Goal: Information Seeking & Learning: Learn about a topic

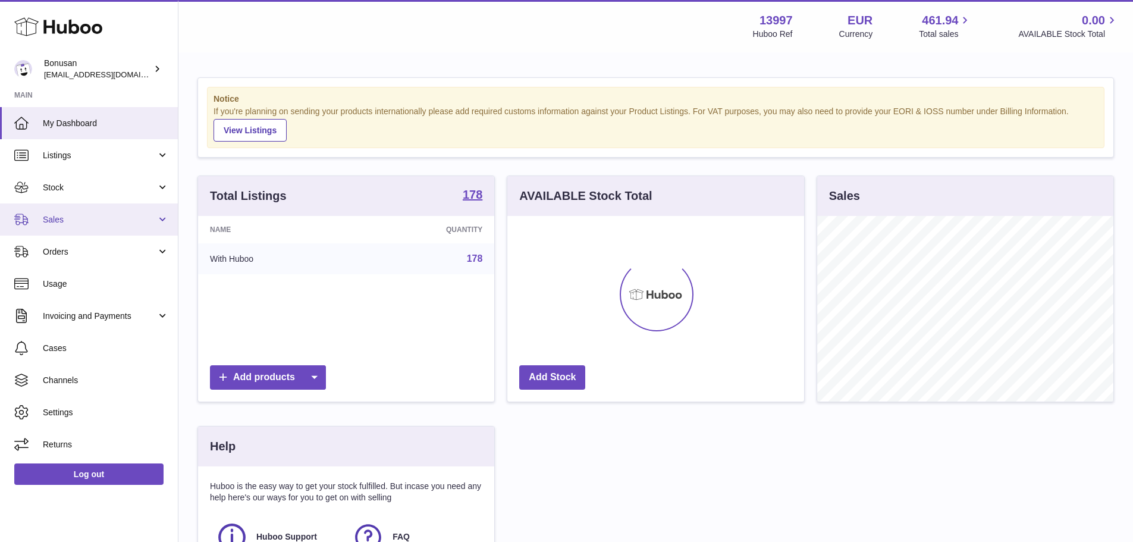
scroll to position [186, 297]
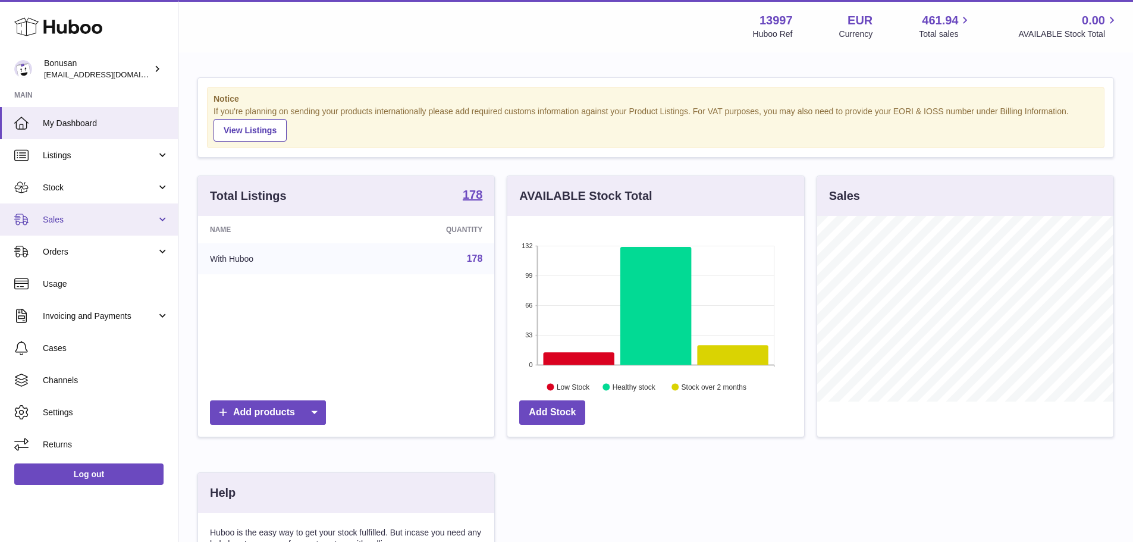
click at [106, 229] on link "Sales" at bounding box center [89, 219] width 178 height 32
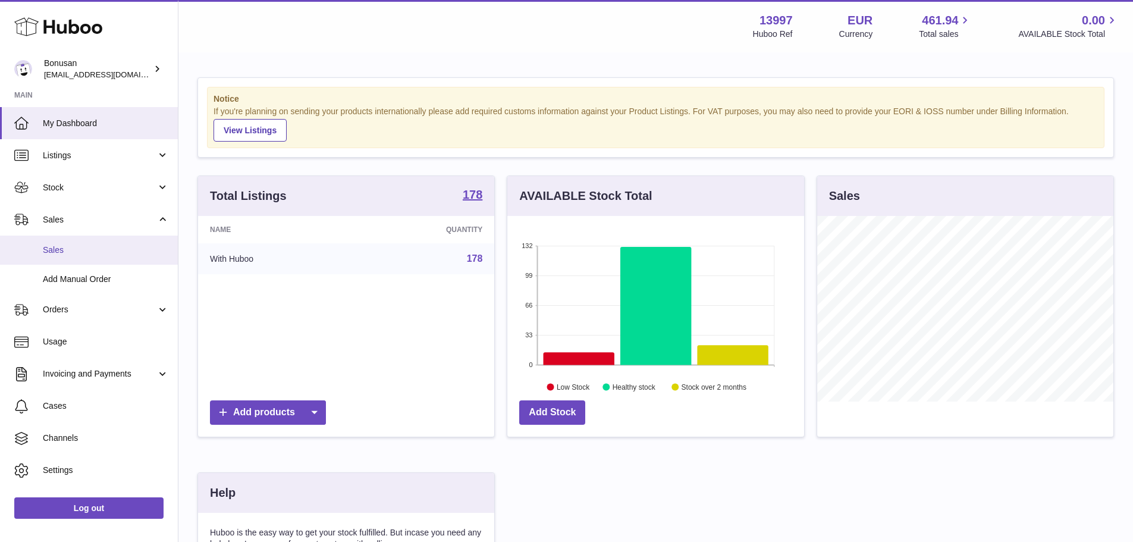
click at [98, 246] on span "Sales" at bounding box center [106, 249] width 126 height 11
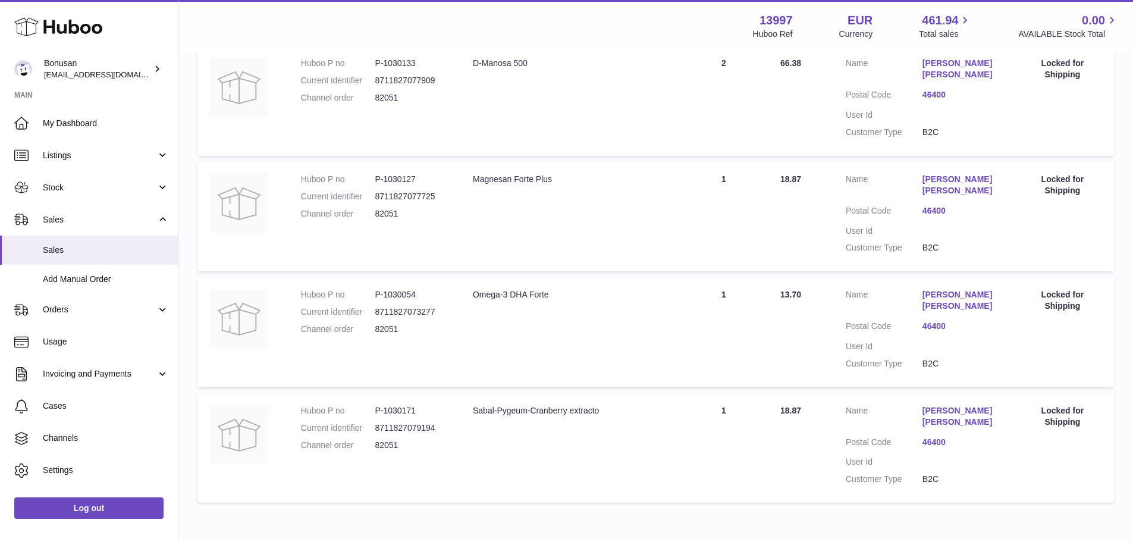
scroll to position [974, 0]
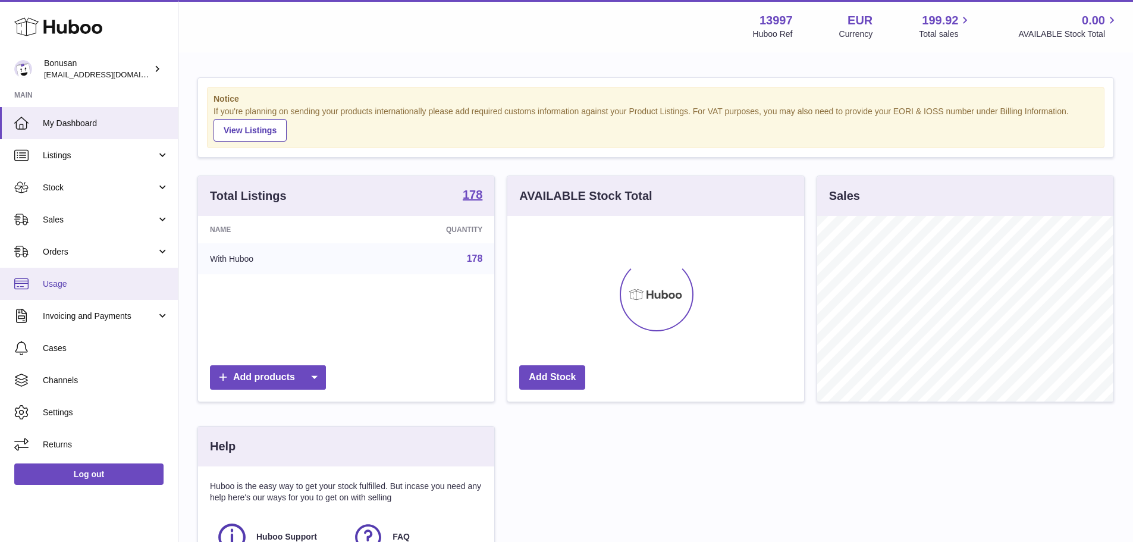
scroll to position [186, 297]
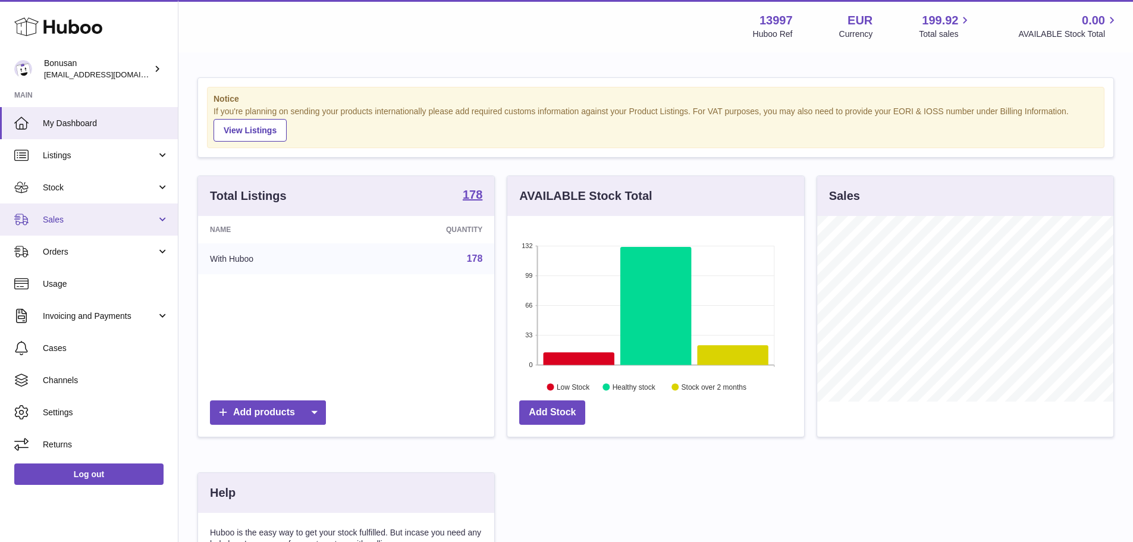
click at [68, 228] on link "Sales" at bounding box center [89, 219] width 178 height 32
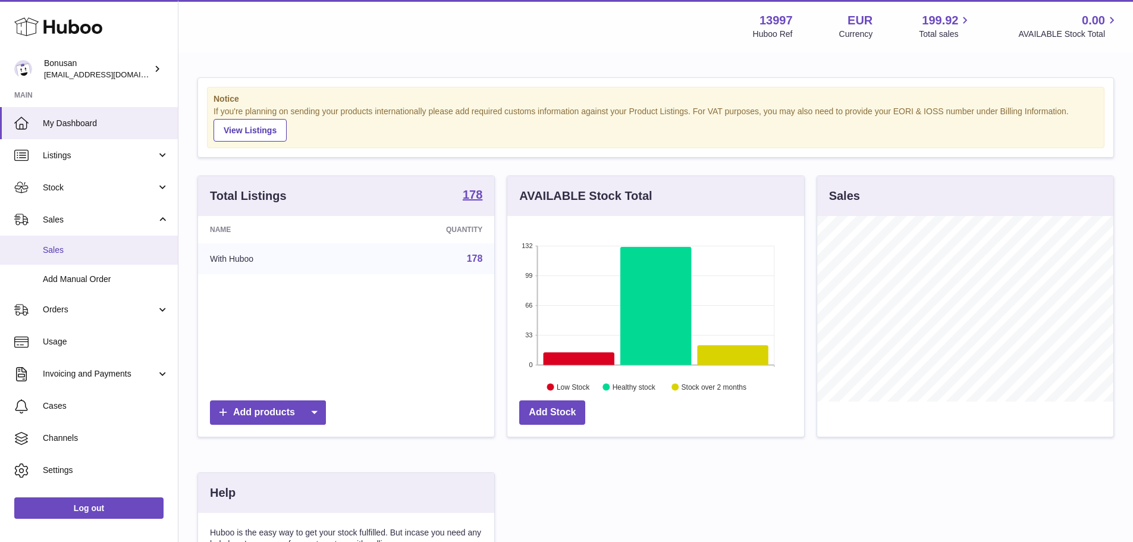
click at [70, 244] on span "Sales" at bounding box center [106, 249] width 126 height 11
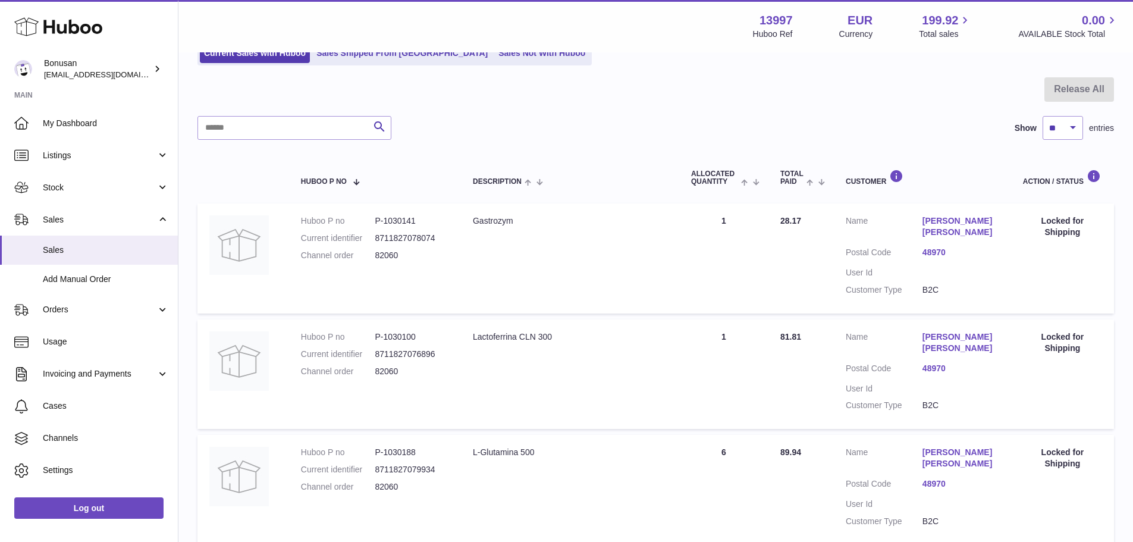
scroll to position [198, 0]
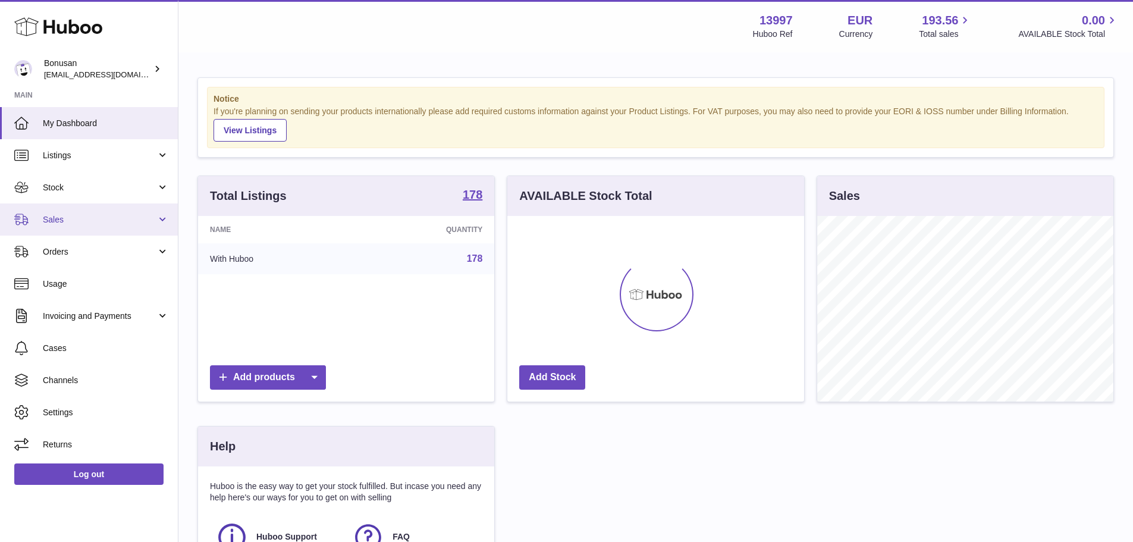
scroll to position [186, 297]
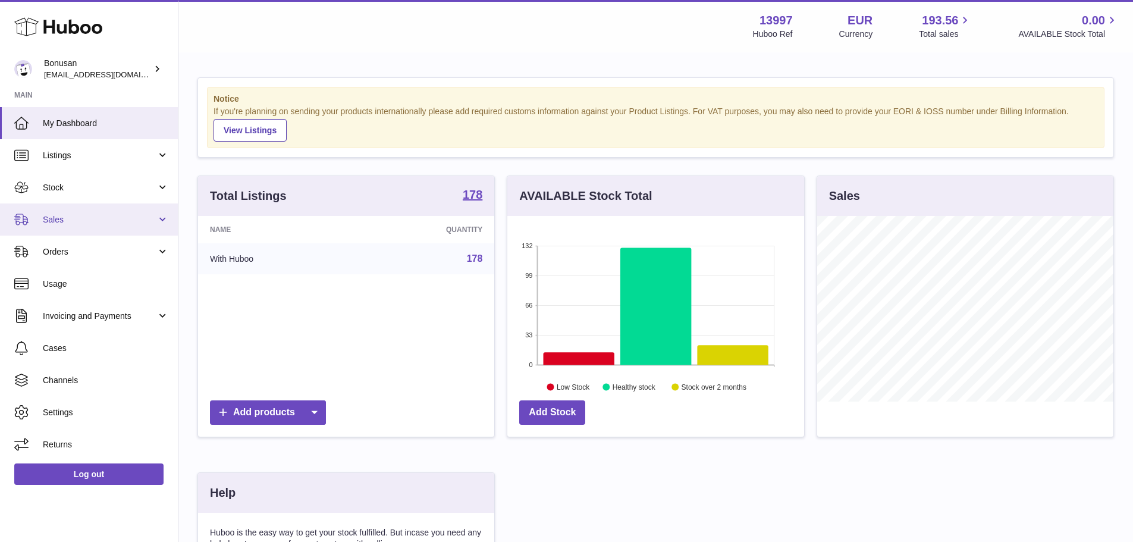
click at [105, 209] on link "Sales" at bounding box center [89, 219] width 178 height 32
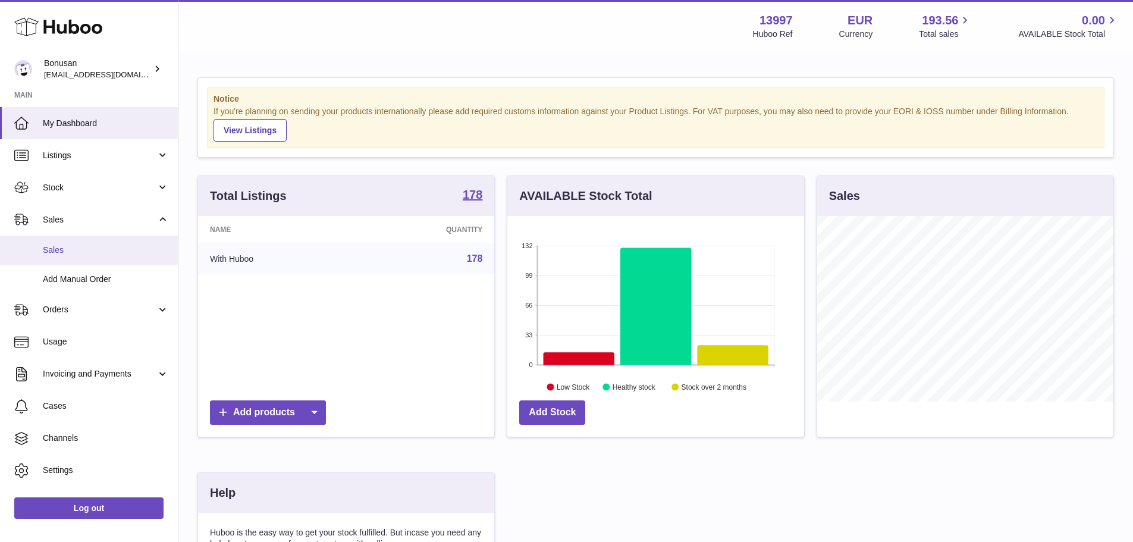
click at [100, 246] on span "Sales" at bounding box center [106, 249] width 126 height 11
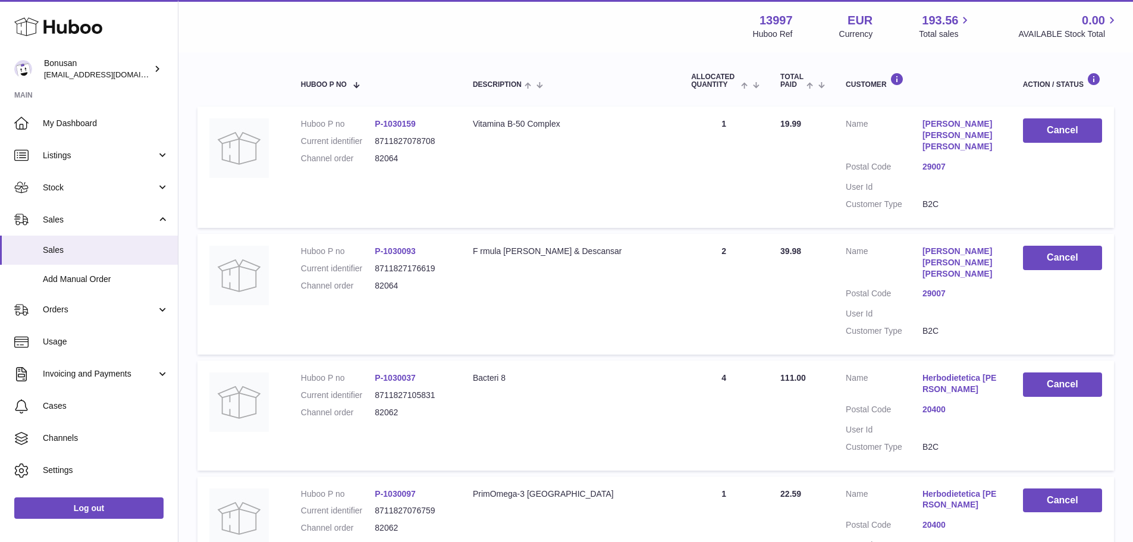
scroll to position [16, 0]
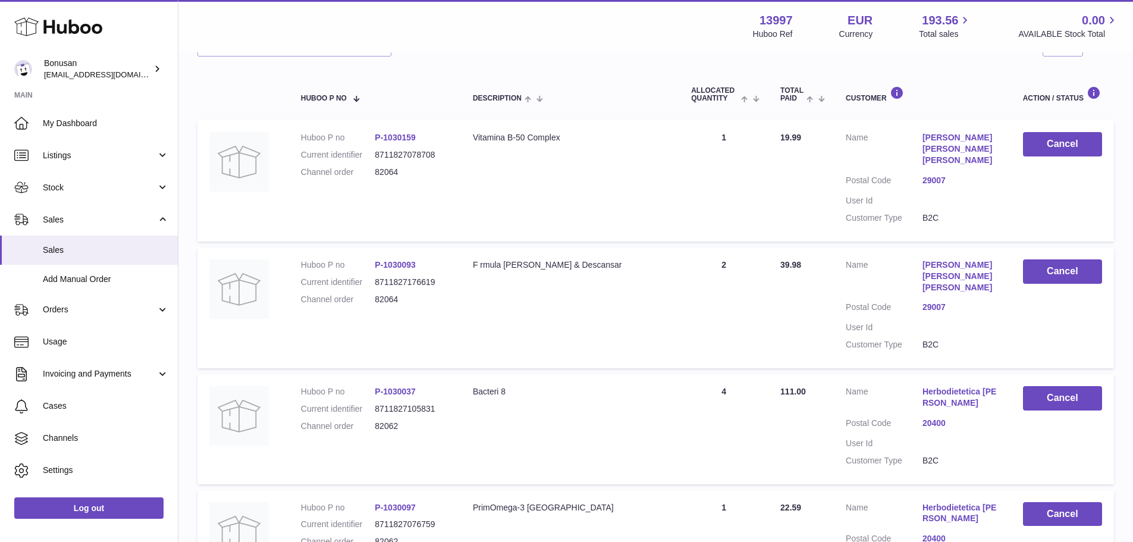
scroll to position [313, 0]
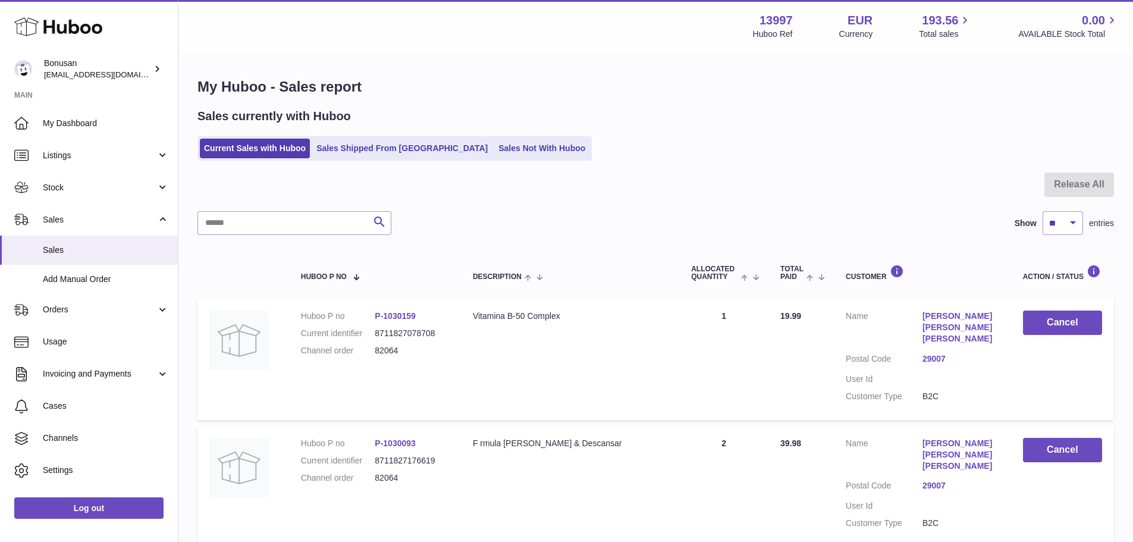
click at [868, 131] on div "Sales currently with Huboo Current Sales with Huboo Sales Shipped From [GEOGRAP…" at bounding box center [655, 134] width 917 height 52
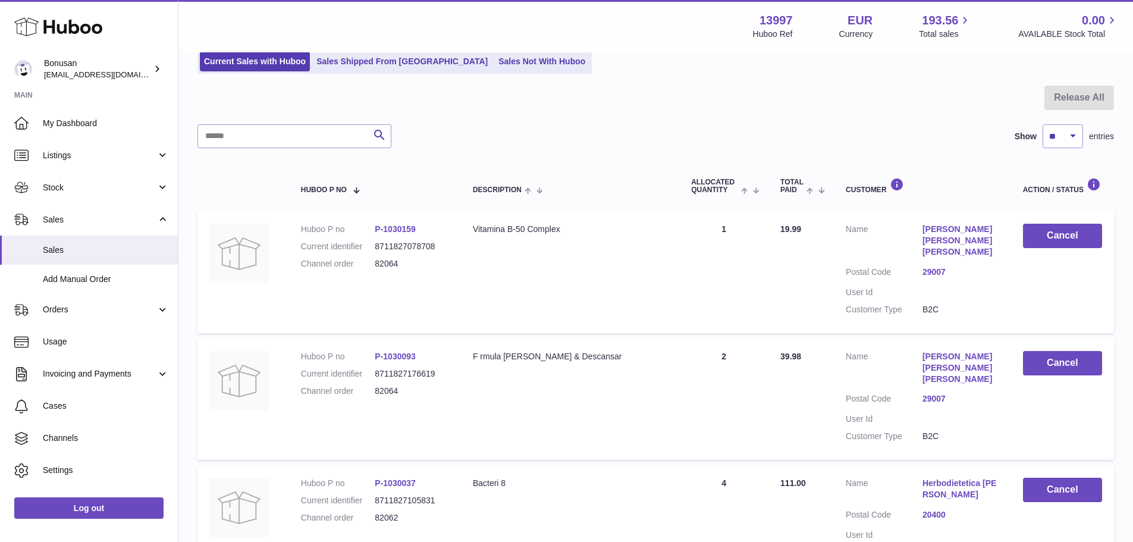
scroll to position [76, 0]
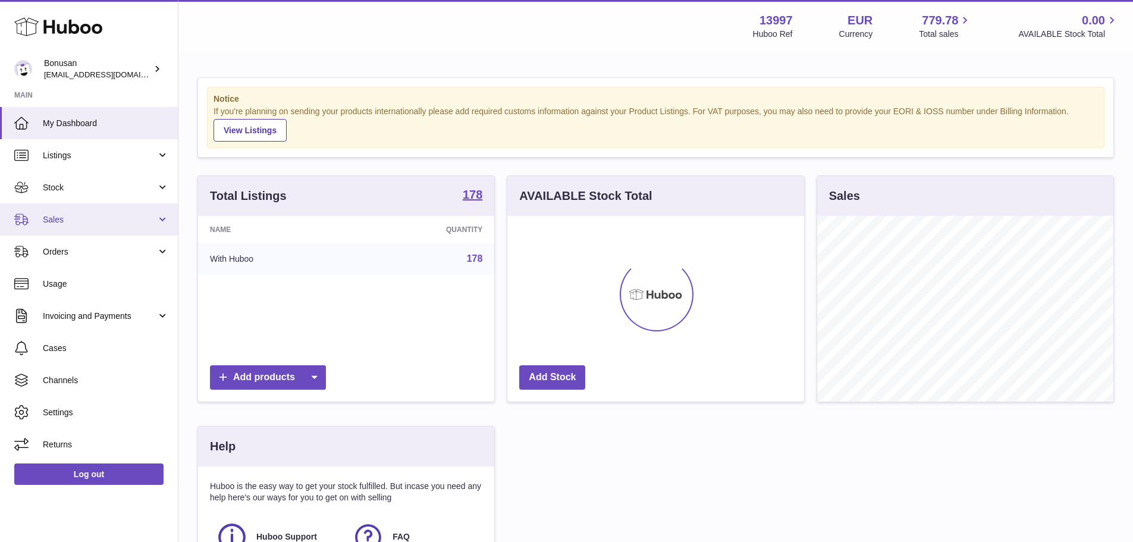
scroll to position [186, 297]
click at [105, 220] on span "Sales" at bounding box center [100, 219] width 114 height 11
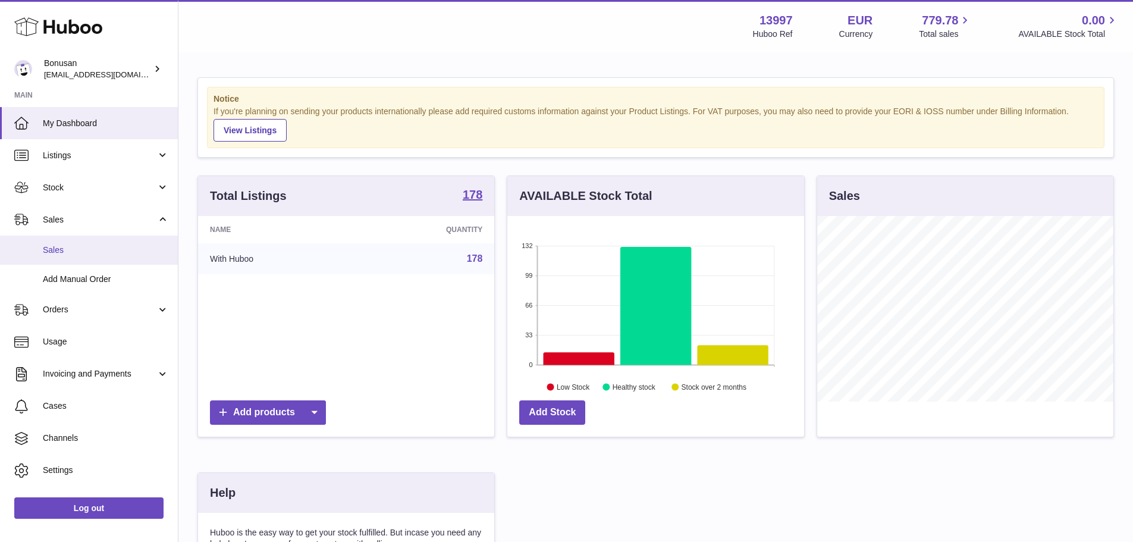
click at [105, 252] on span "Sales" at bounding box center [106, 249] width 126 height 11
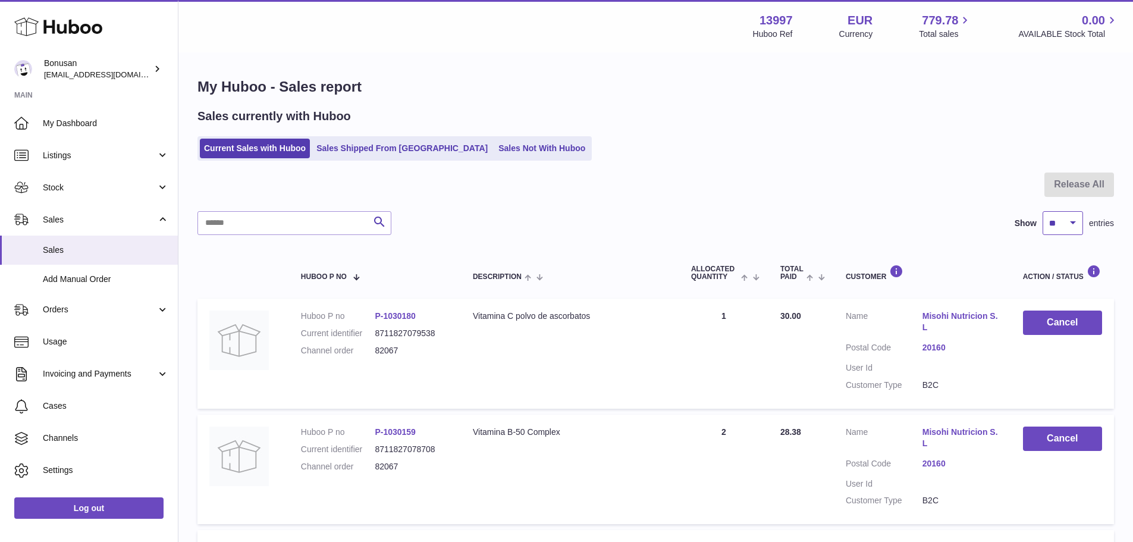
click at [1069, 230] on select "** ** ** ***" at bounding box center [1063, 223] width 40 height 24
select select "**"
click at [1043, 211] on select "** ** ** ***" at bounding box center [1063, 223] width 40 height 24
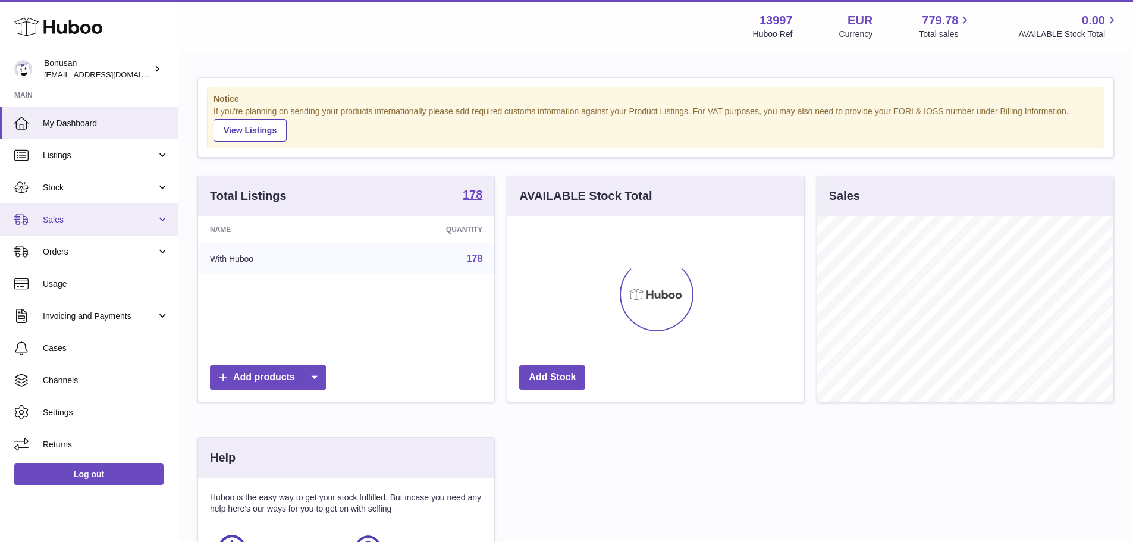
scroll to position [186, 297]
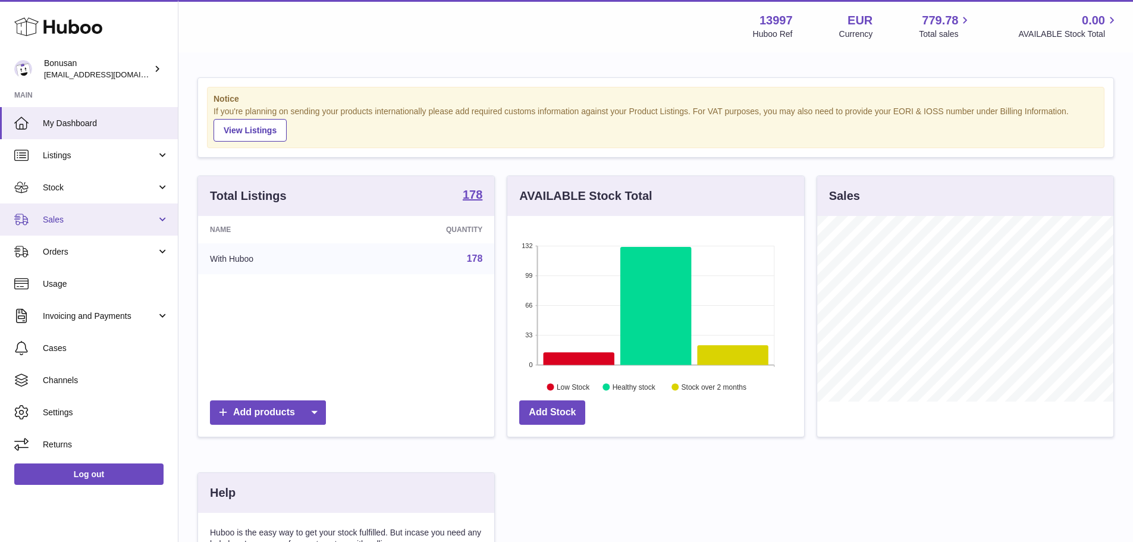
click at [36, 218] on link "Sales" at bounding box center [89, 219] width 178 height 32
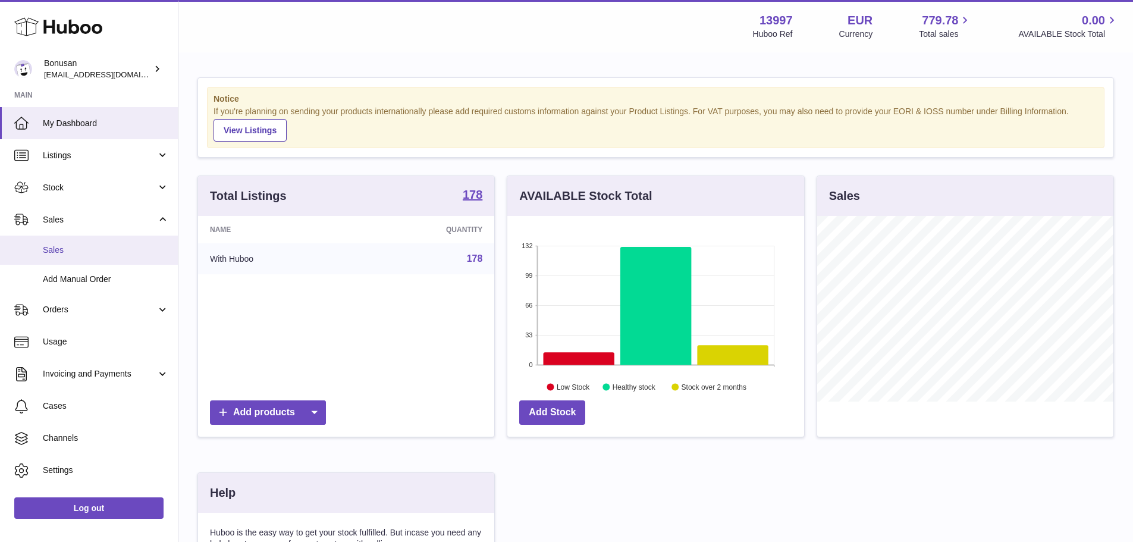
click at [61, 240] on link "Sales" at bounding box center [89, 250] width 178 height 29
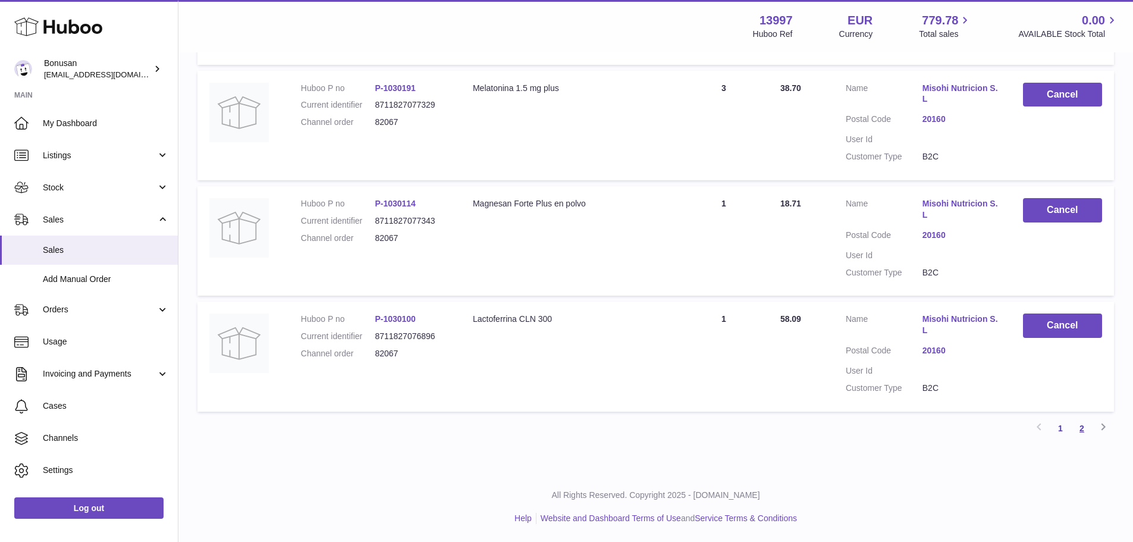
click at [1085, 433] on link "2" at bounding box center [1081, 428] width 21 height 21
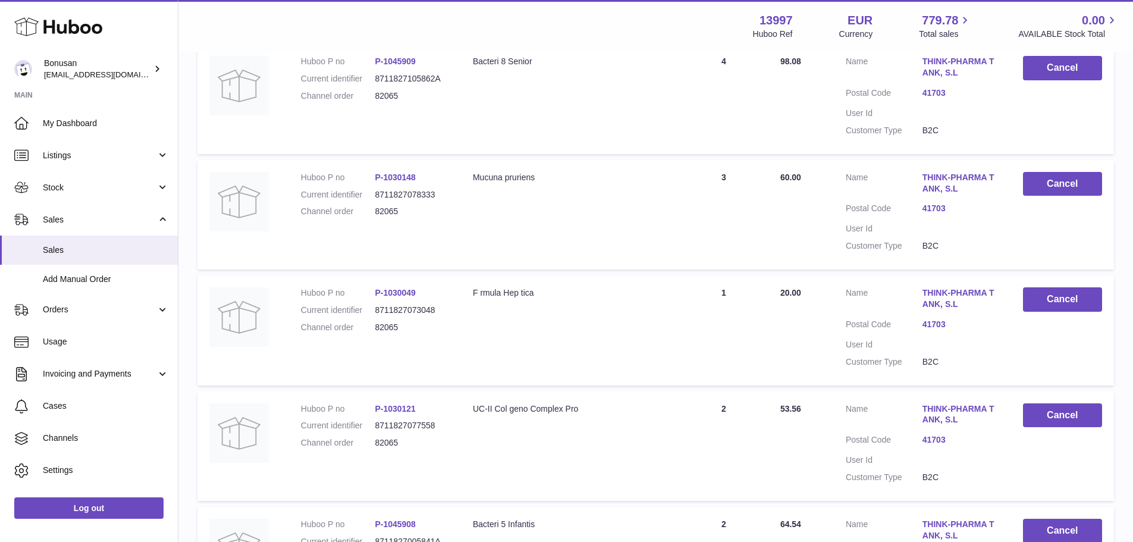
scroll to position [886, 0]
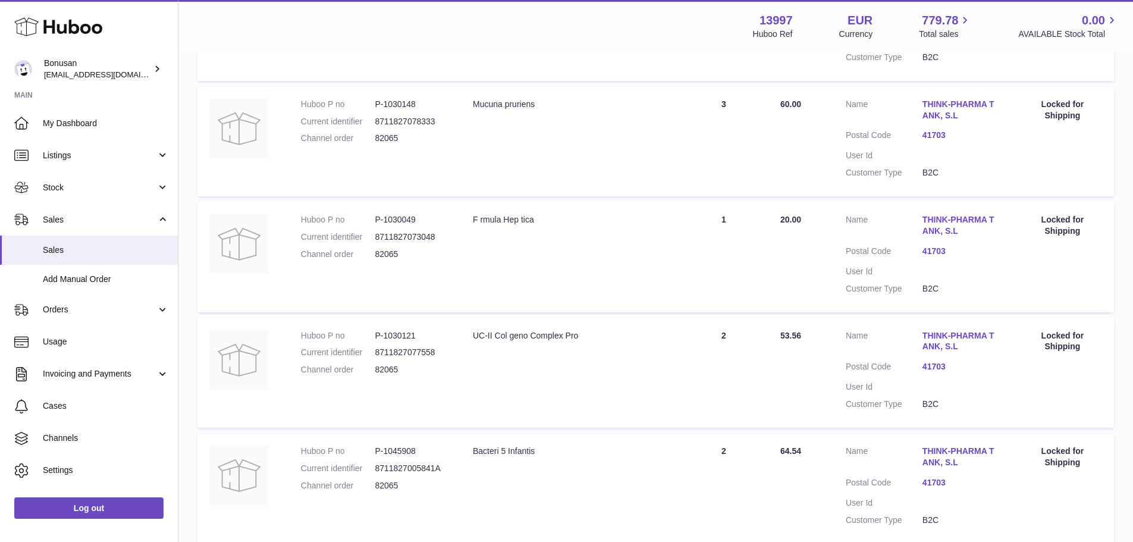
scroll to position [922, 0]
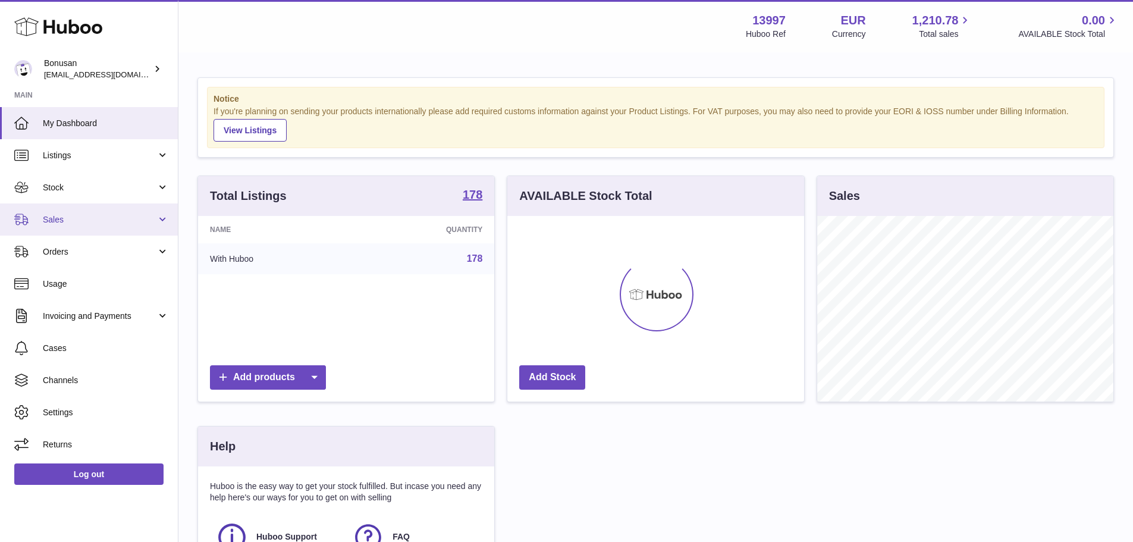
scroll to position [186, 297]
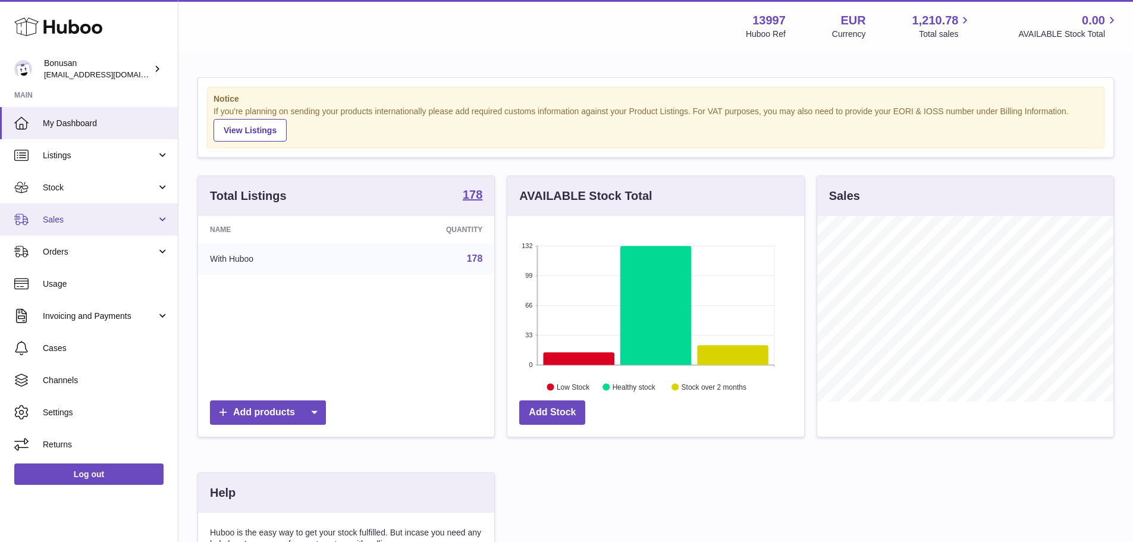
click at [76, 214] on span "Sales" at bounding box center [100, 219] width 114 height 11
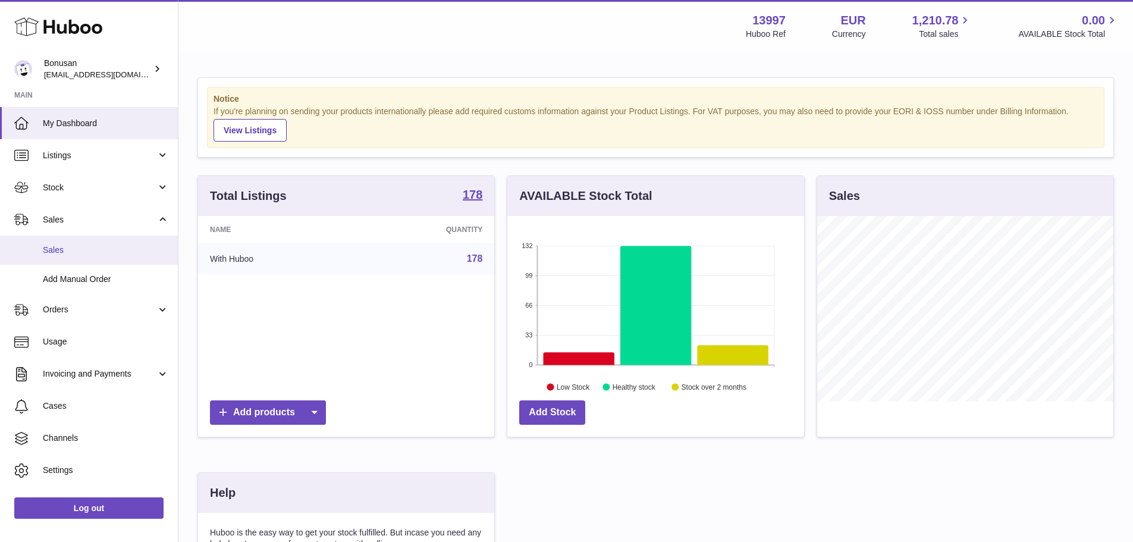
click at [75, 242] on link "Sales" at bounding box center [89, 250] width 178 height 29
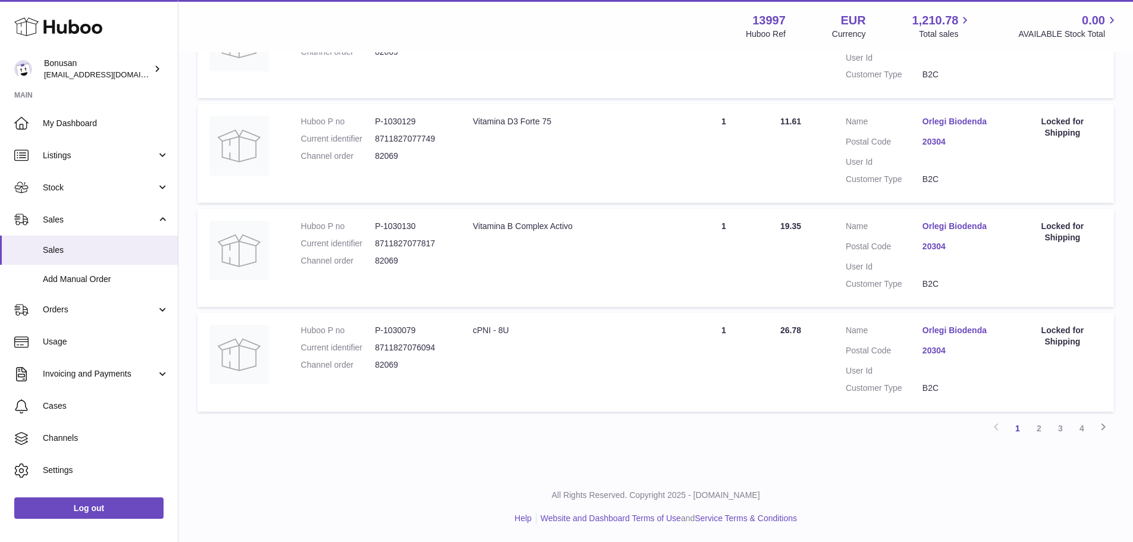
scroll to position [981, 0]
click at [1041, 425] on link "2" at bounding box center [1038, 428] width 21 height 21
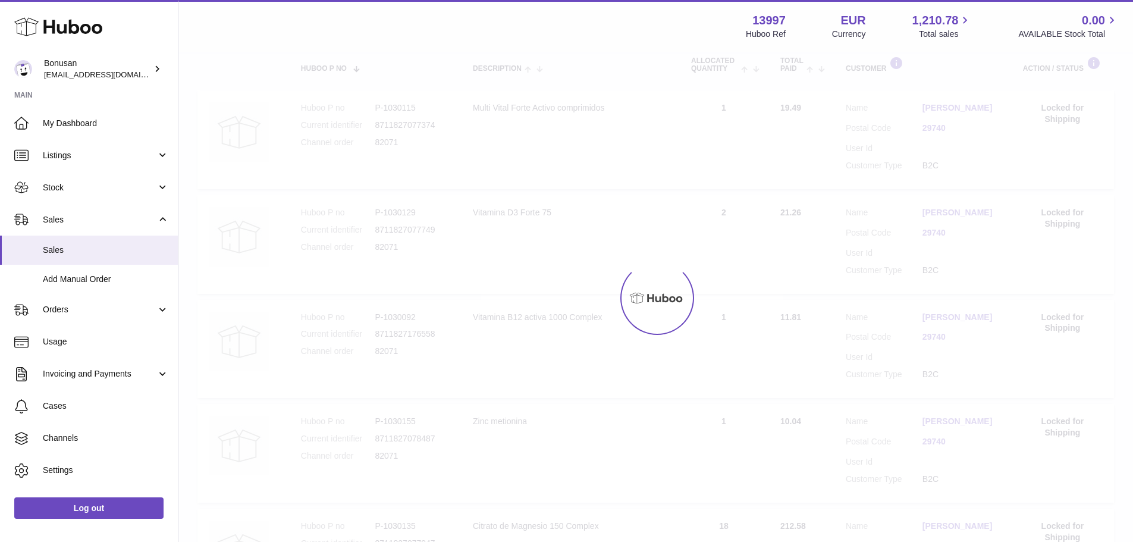
scroll to position [54, 0]
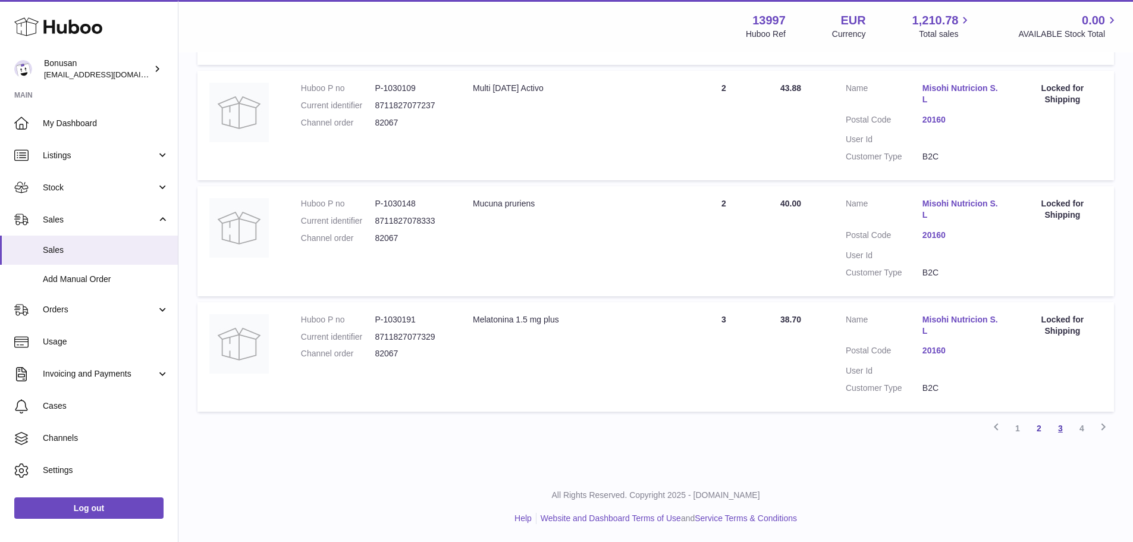
click at [1058, 429] on link "3" at bounding box center [1060, 428] width 21 height 21
click at [1083, 431] on link "4" at bounding box center [1081, 428] width 21 height 21
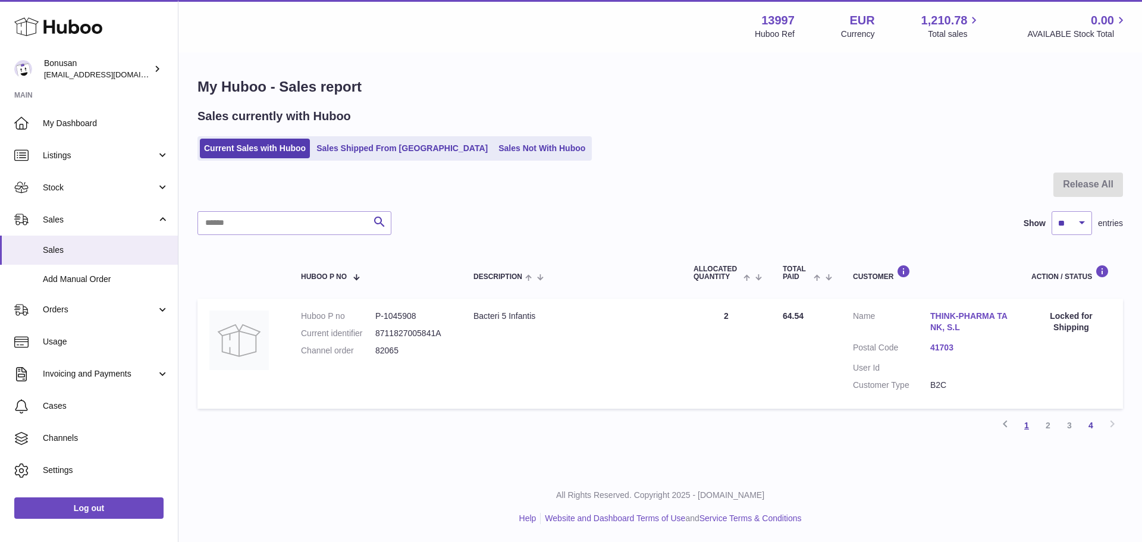
click at [1034, 428] on link "1" at bounding box center [1026, 425] width 21 height 21
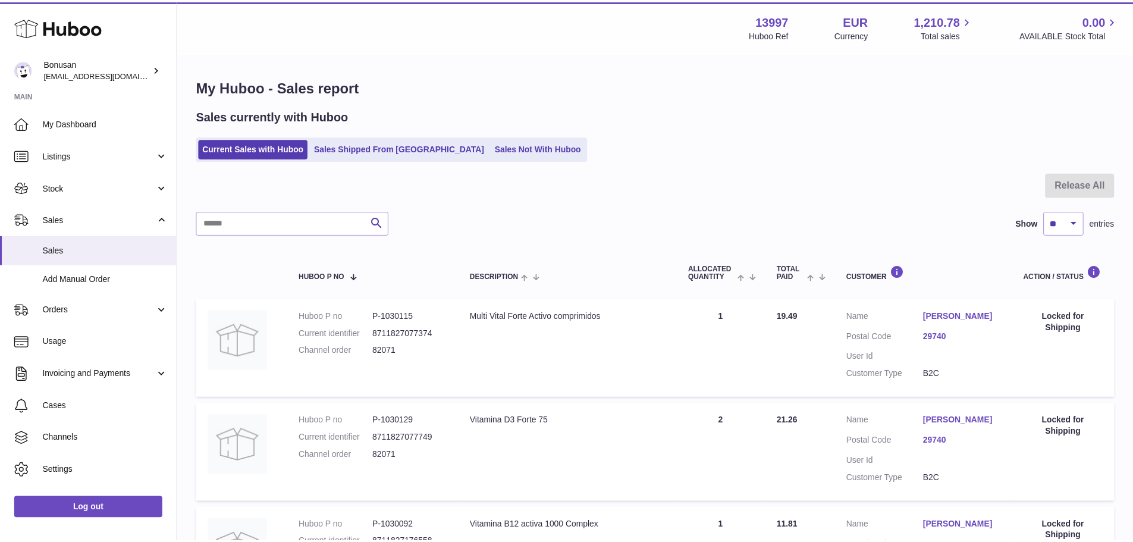
scroll to position [54, 0]
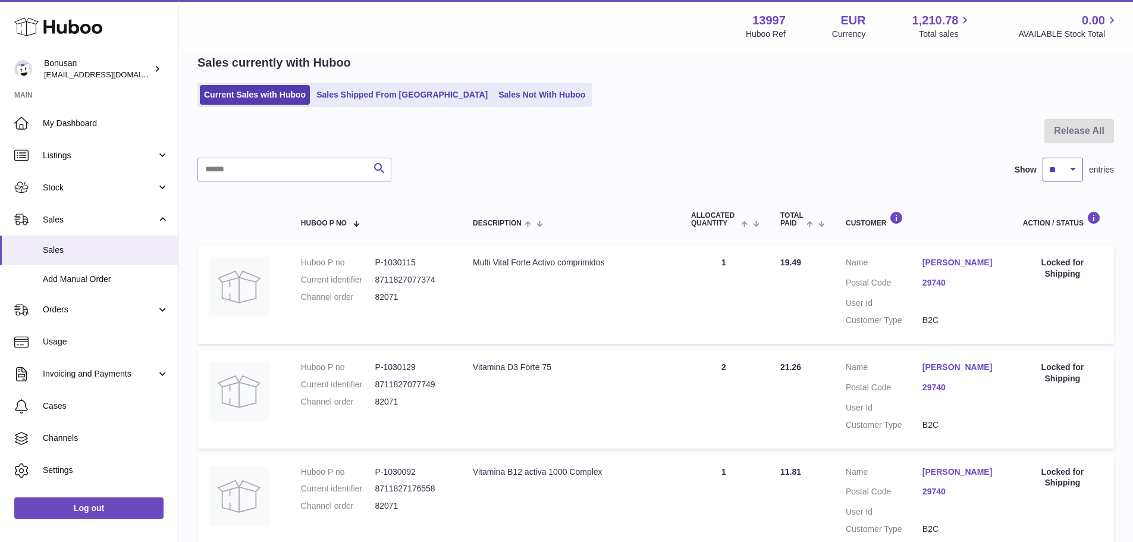
click at [1061, 181] on select "** ** ** ***" at bounding box center [1063, 170] width 40 height 24
select select "**"
click at [1043, 158] on select "** ** ** ***" at bounding box center [1063, 170] width 40 height 24
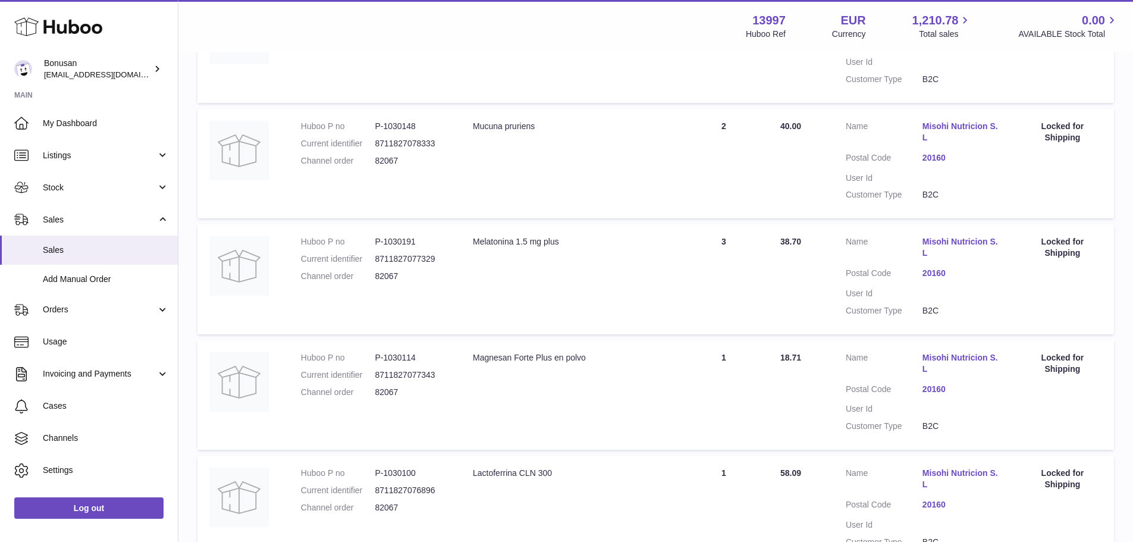
scroll to position [2195, 0]
